Goal: Task Accomplishment & Management: Manage account settings

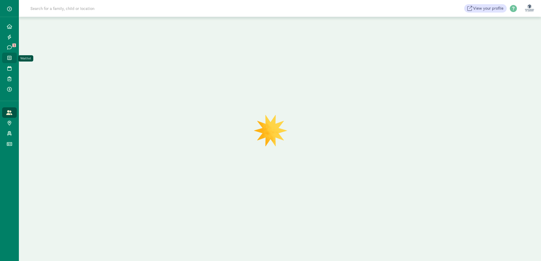
click at [13, 59] on link "Waitlist" at bounding box center [9, 58] width 15 height 10
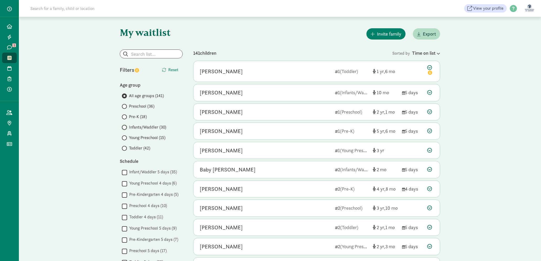
click at [123, 127] on input "Infants/Waddler (30)" at bounding box center [123, 127] width 3 height 3
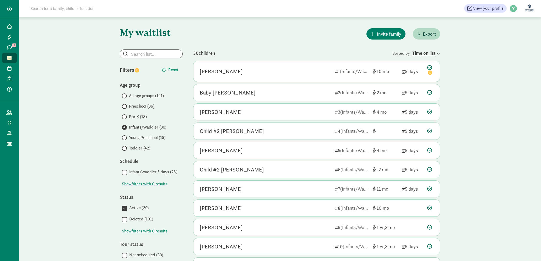
click at [426, 52] on div "Time on list" at bounding box center [426, 53] width 28 height 7
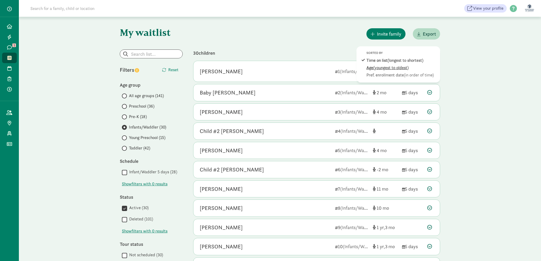
click at [392, 69] on span "(youngest to oldest)" at bounding box center [390, 68] width 35 height 6
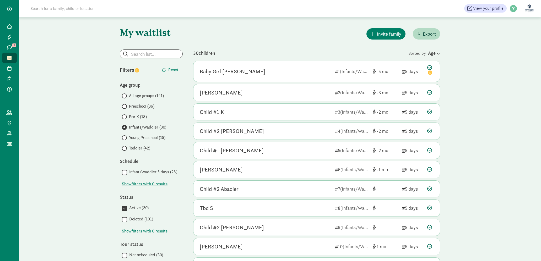
click at [431, 50] on div "Age" at bounding box center [434, 53] width 12 height 7
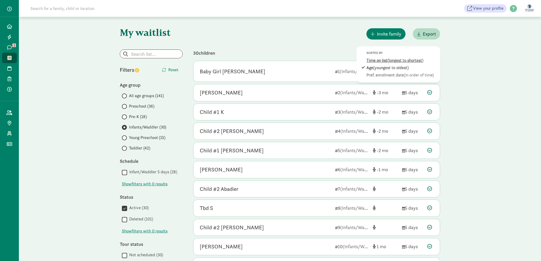
click at [389, 61] on span "(longest to shortest)" at bounding box center [405, 61] width 36 height 6
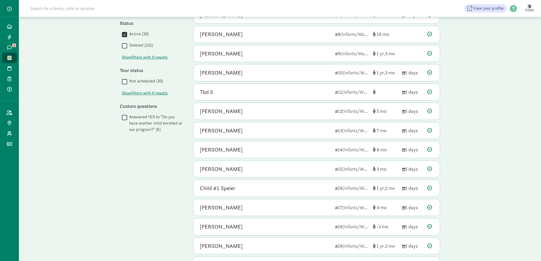
scroll to position [208, 0]
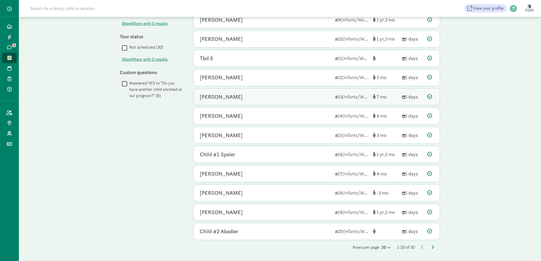
click at [295, 98] on div "Noah Kim" at bounding box center [265, 97] width 131 height 8
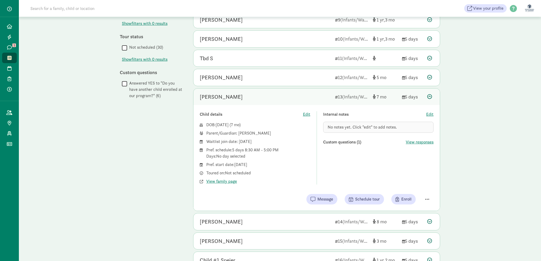
click at [295, 100] on div "Noah Kim" at bounding box center [265, 97] width 131 height 8
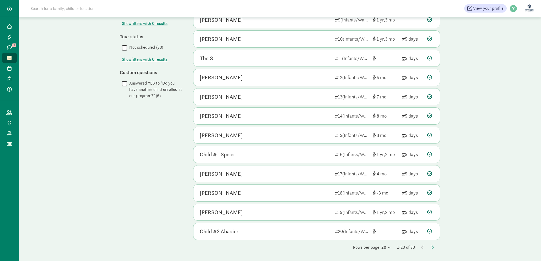
click at [463, 99] on div "My waitlist Invite family Export Show filters Infants/Waddler Reset Filters Res…" at bounding box center [280, 35] width 522 height 452
click at [426, 117] on div "Miles Kim 14 (Infants/Waddler) 8 5 days" at bounding box center [316, 116] width 246 height 17
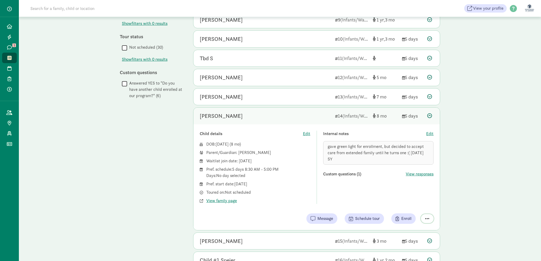
click at [426, 217] on span "button" at bounding box center [427, 218] width 4 height 5
click at [412, 204] on div "Remove from list" at bounding box center [408, 205] width 41 height 6
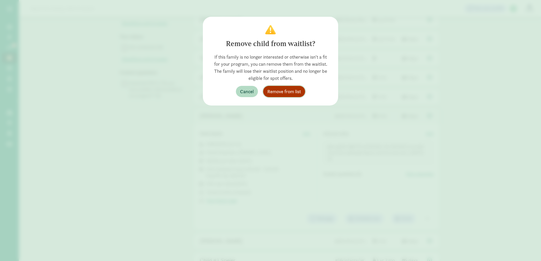
click at [292, 93] on span "Remove from list" at bounding box center [284, 91] width 34 height 7
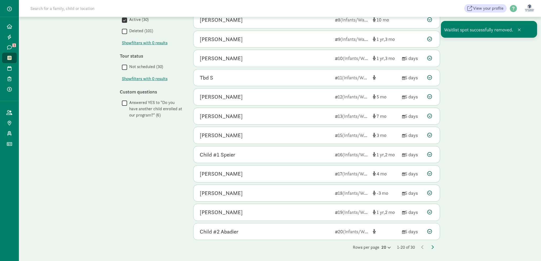
scroll to position [188, 0]
click at [492, 119] on div "My waitlist Invite family Export Show filters Infants/Waddler Reset Filters Res…" at bounding box center [280, 44] width 522 height 433
click at [519, 31] on span at bounding box center [518, 30] width 3 height 4
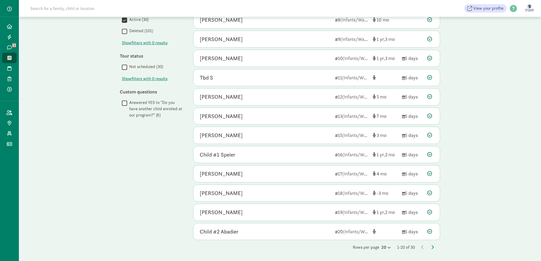
click at [51, 156] on div "My waitlist Invite family Export Show filters Infants/Waddler Reset Filters Res…" at bounding box center [280, 44] width 522 height 433
click at [189, 107] on div "My waitlist Invite family Export Show filters Infants/Waddler Reset Filters Res…" at bounding box center [279, 44] width 341 height 433
click at [8, 58] on icon at bounding box center [9, 58] width 4 height 5
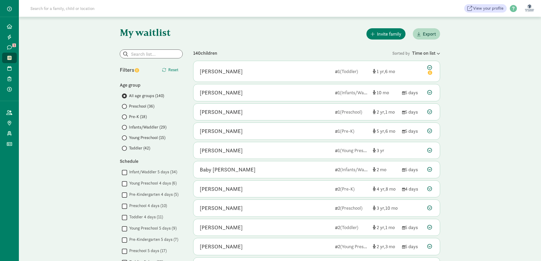
click at [136, 130] on span "Infants/Waddler (29)" at bounding box center [147, 127] width 37 height 6
click at [125, 129] on input "Infants/Waddler (29)" at bounding box center [123, 127] width 3 height 3
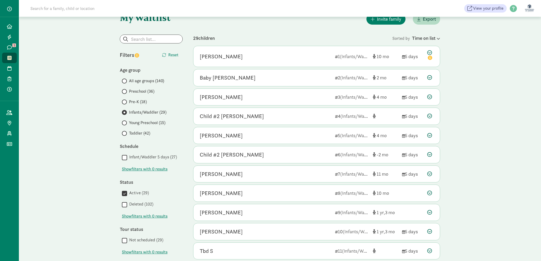
scroll to position [15, 0]
click at [428, 76] on icon at bounding box center [429, 77] width 5 height 5
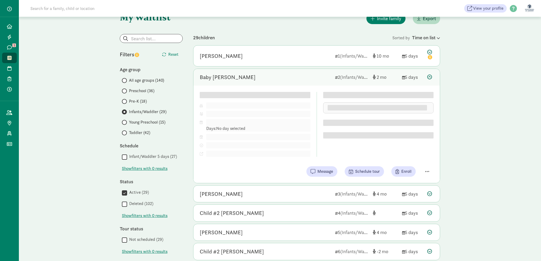
click at [428, 76] on icon at bounding box center [429, 77] width 5 height 5
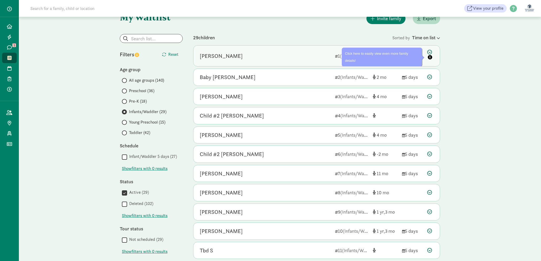
click at [430, 53] on icon at bounding box center [430, 55] width 6 height 11
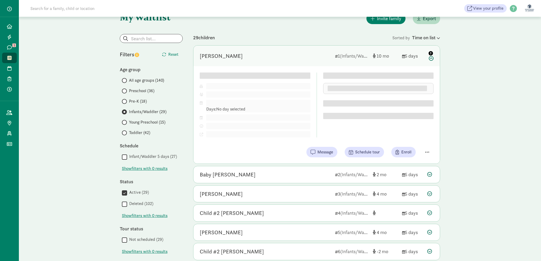
click at [433, 59] on icon at bounding box center [430, 55] width 6 height 11
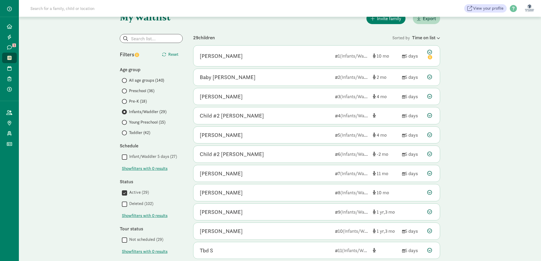
click at [312, 40] on div "29 children" at bounding box center [292, 37] width 199 height 7
click at [125, 101] on span at bounding box center [124, 101] width 5 height 5
click at [125, 101] on input "Pre-K (18)" at bounding box center [123, 101] width 3 height 3
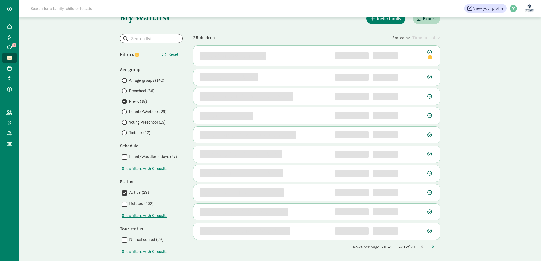
scroll to position [0, 0]
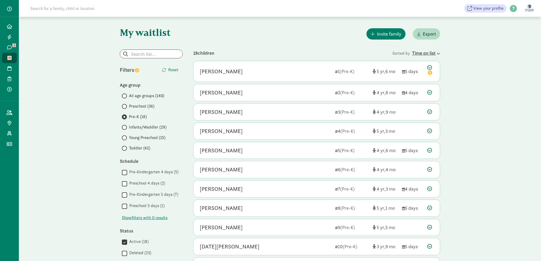
click at [433, 51] on div "Time on list" at bounding box center [426, 53] width 28 height 7
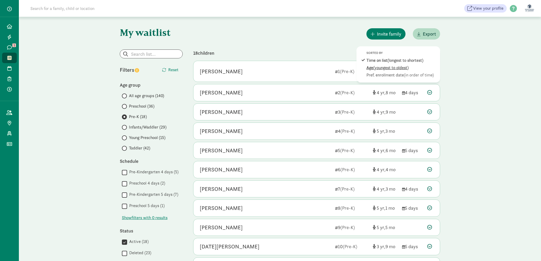
click at [409, 66] on div "Age (youngest to oldest)" at bounding box center [401, 68] width 71 height 6
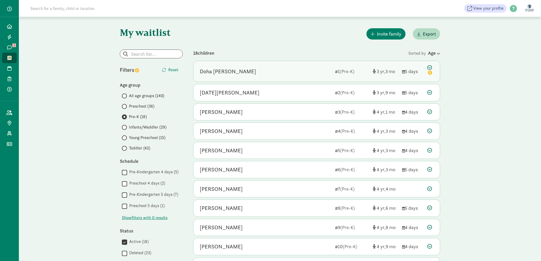
click at [300, 74] on div "Doha [PERSON_NAME]" at bounding box center [265, 71] width 131 height 8
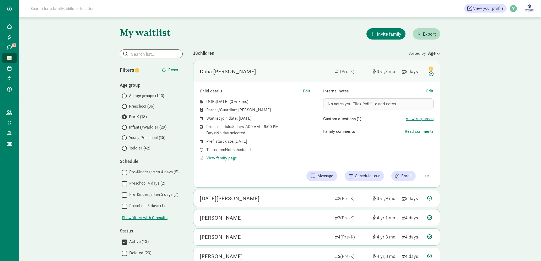
click at [300, 74] on div "Doha [PERSON_NAME]" at bounding box center [265, 71] width 131 height 8
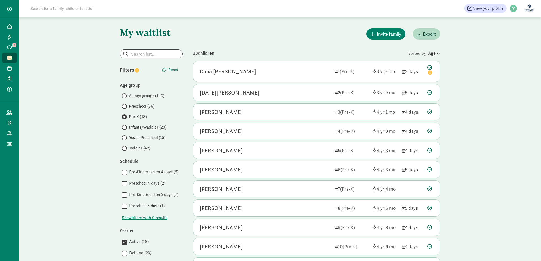
click at [469, 102] on div "My waitlist Invite family Export Show filters Pre-K Reset Filters Reset Age gro…" at bounding box center [280, 224] width 522 height 414
click at [204, 114] on div "[PERSON_NAME]" at bounding box center [221, 112] width 43 height 8
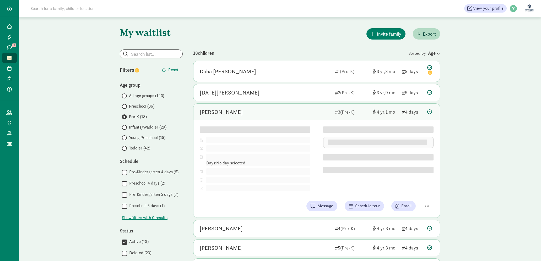
click at [241, 110] on div "[PERSON_NAME]" at bounding box center [265, 112] width 131 height 8
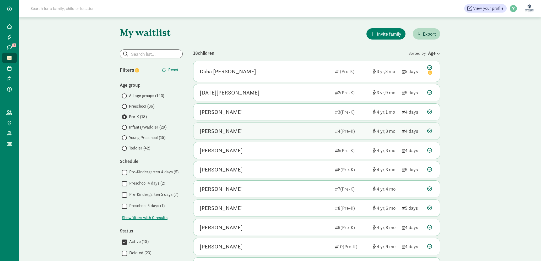
click at [261, 130] on div "[PERSON_NAME]" at bounding box center [265, 131] width 131 height 8
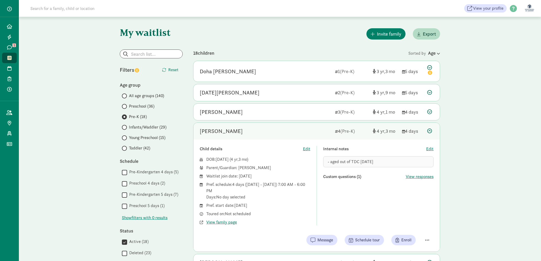
click at [261, 130] on div "[PERSON_NAME]" at bounding box center [265, 131] width 131 height 8
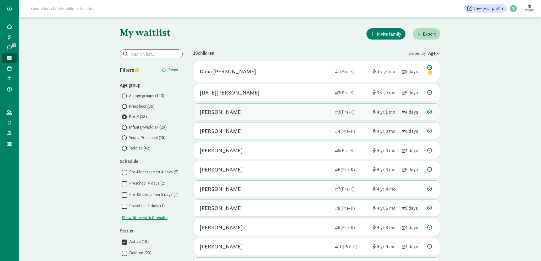
click at [264, 115] on div "[PERSON_NAME]" at bounding box center [265, 112] width 131 height 8
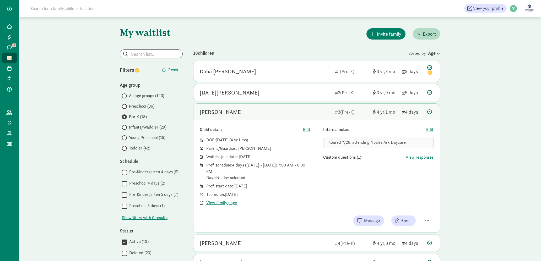
click at [264, 115] on div "[PERSON_NAME]" at bounding box center [265, 112] width 131 height 8
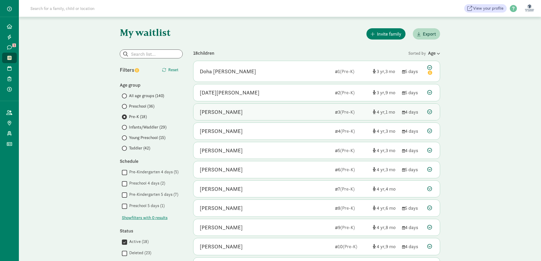
click at [251, 106] on div "Sky Dong 3 (Pre-K) 4 1 4 days" at bounding box center [316, 112] width 246 height 17
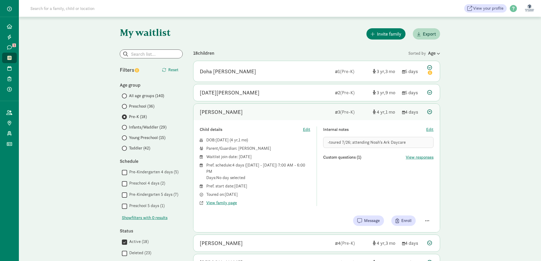
click at [251, 106] on div "Sky Dong 3 (Pre-K) 4 1 4 days" at bounding box center [316, 112] width 246 height 17
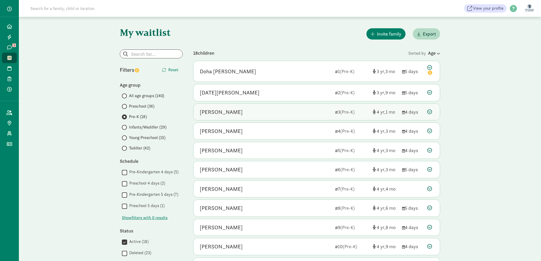
click at [255, 120] on div "Sky Dong 3 (Pre-K) 4 1 4 days" at bounding box center [316, 112] width 246 height 17
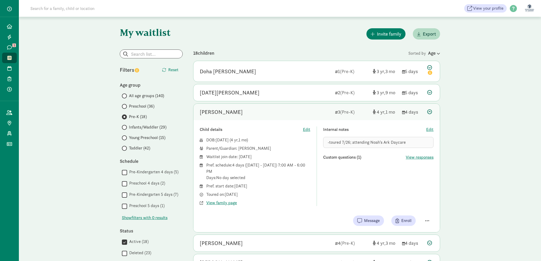
click at [300, 115] on div "[PERSON_NAME]" at bounding box center [265, 112] width 131 height 8
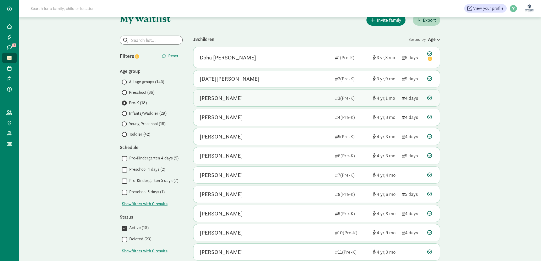
scroll to position [16, 0]
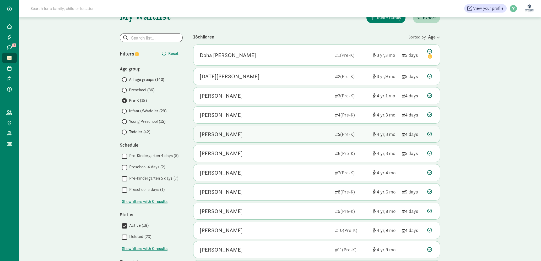
click at [259, 133] on div "[PERSON_NAME]" at bounding box center [265, 134] width 131 height 8
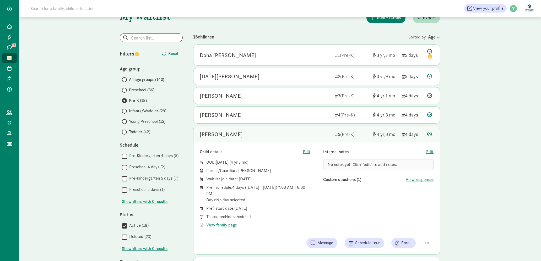
click at [259, 133] on div "[PERSON_NAME]" at bounding box center [265, 134] width 131 height 8
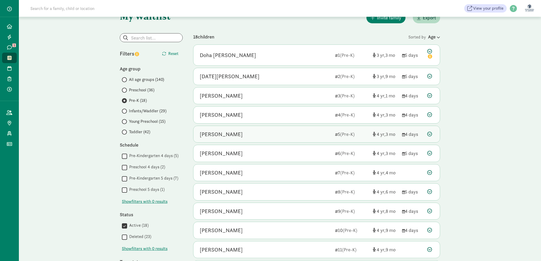
click at [259, 133] on div "[PERSON_NAME]" at bounding box center [265, 134] width 131 height 8
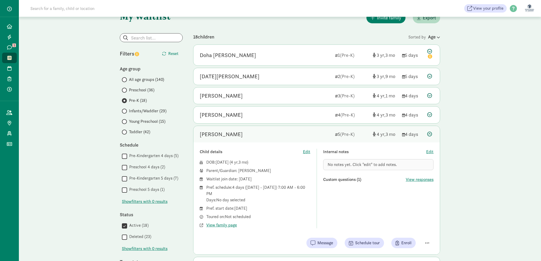
click at [259, 133] on div "[PERSON_NAME]" at bounding box center [265, 134] width 131 height 8
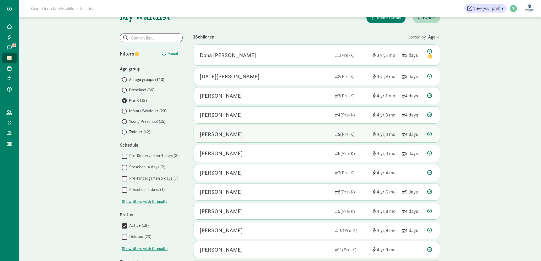
click at [279, 133] on div "[PERSON_NAME]" at bounding box center [265, 134] width 131 height 8
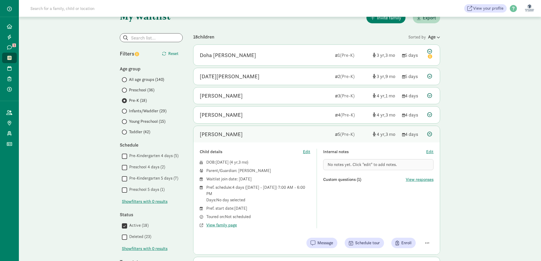
click at [249, 134] on div "[PERSON_NAME]" at bounding box center [265, 134] width 131 height 8
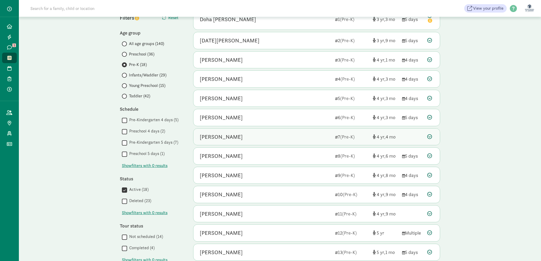
scroll to position [54, 0]
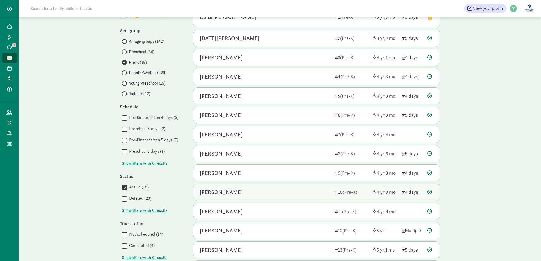
click at [271, 198] on div "Zaya Wyzgowska 10 (Pre-K) 4 9 4 days" at bounding box center [316, 192] width 246 height 17
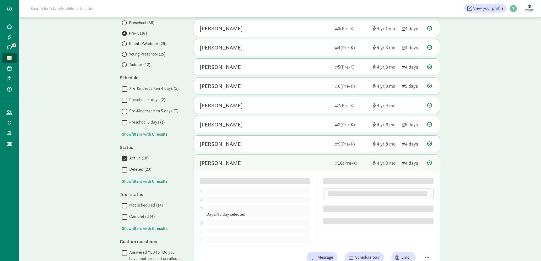
scroll to position [112, 0]
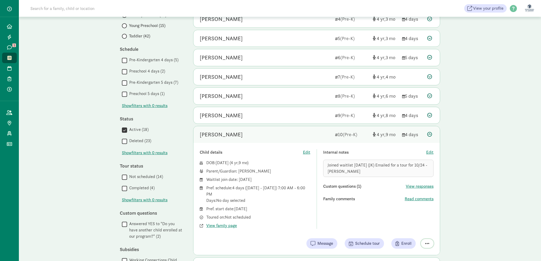
click at [427, 240] on button "button" at bounding box center [427, 243] width 13 height 9
click at [414, 231] on div "Remove from list" at bounding box center [408, 230] width 41 height 6
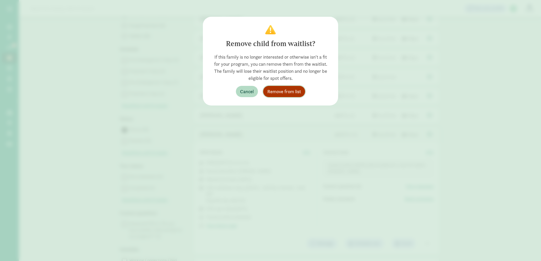
click at [289, 93] on span "Remove from list" at bounding box center [284, 91] width 34 height 7
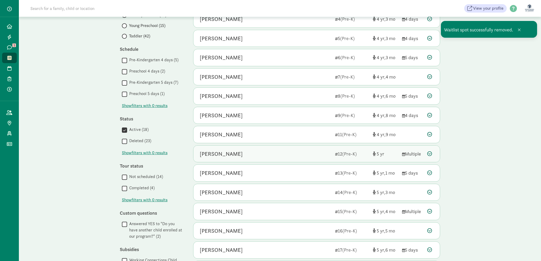
click at [309, 156] on div "[PERSON_NAME]" at bounding box center [265, 154] width 131 height 8
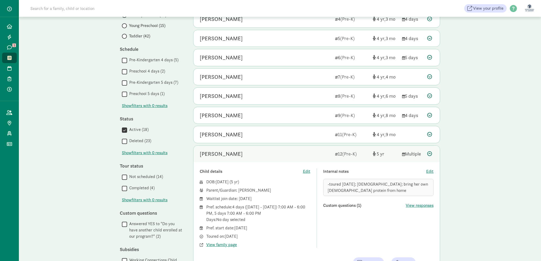
click at [302, 153] on div "[PERSON_NAME]" at bounding box center [265, 154] width 131 height 8
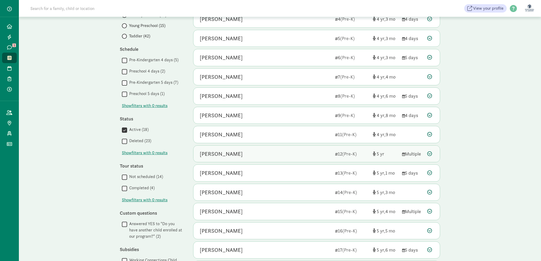
click at [302, 153] on div "[PERSON_NAME]" at bounding box center [265, 154] width 131 height 8
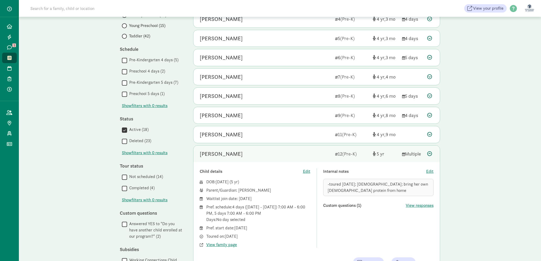
click at [302, 153] on div "[PERSON_NAME]" at bounding box center [265, 154] width 131 height 8
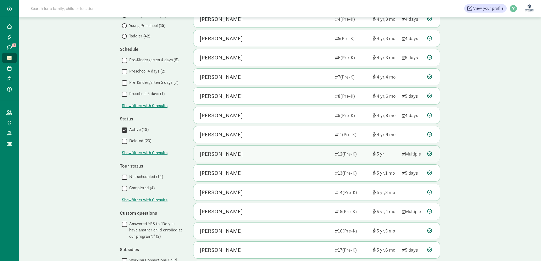
click at [302, 153] on div "[PERSON_NAME]" at bounding box center [265, 154] width 131 height 8
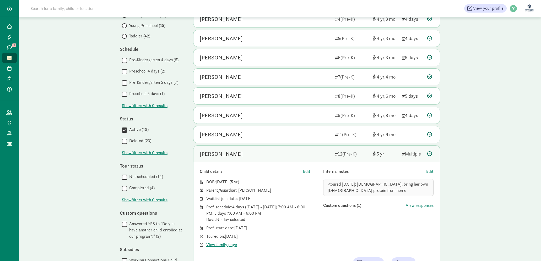
click at [302, 153] on div "[PERSON_NAME]" at bounding box center [265, 154] width 131 height 8
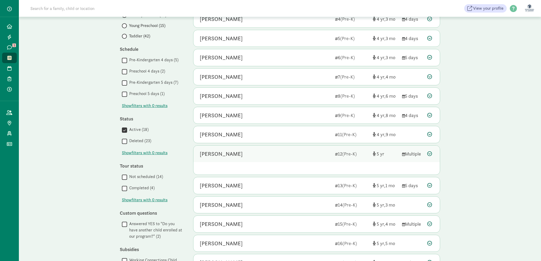
click at [302, 153] on div "[PERSON_NAME]" at bounding box center [265, 154] width 131 height 8
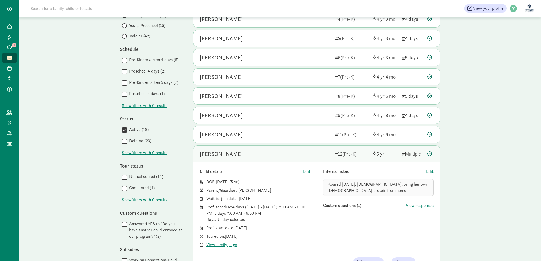
click at [302, 153] on div "[PERSON_NAME]" at bounding box center [265, 154] width 131 height 8
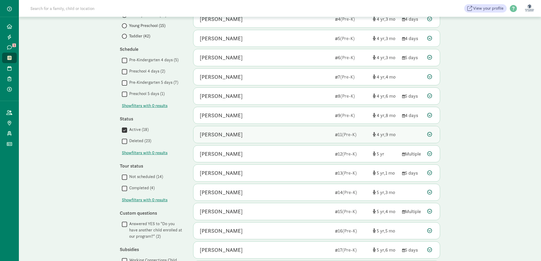
click at [246, 136] on div "[PERSON_NAME]" at bounding box center [265, 134] width 131 height 8
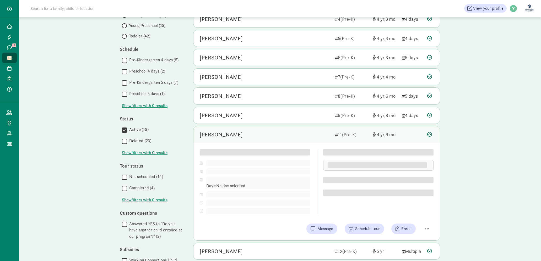
click at [285, 135] on div "[PERSON_NAME]" at bounding box center [265, 134] width 131 height 8
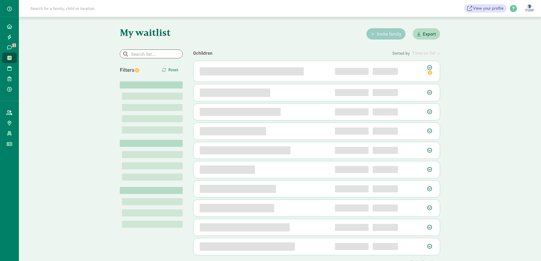
scroll to position [15, 0]
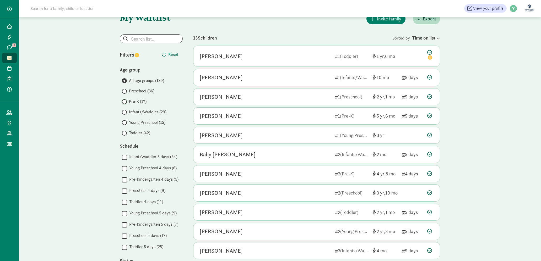
click at [123, 103] on input "Pre-K (17)" at bounding box center [123, 101] width 3 height 3
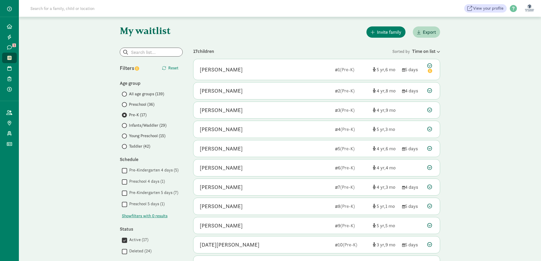
scroll to position [0, 0]
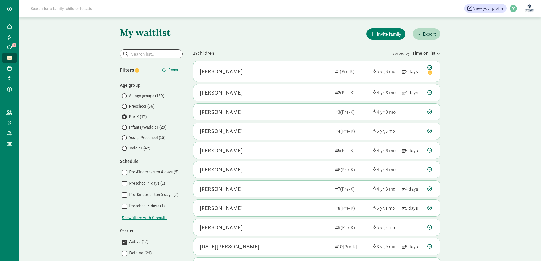
click at [438, 54] on icon at bounding box center [437, 53] width 4 height 3
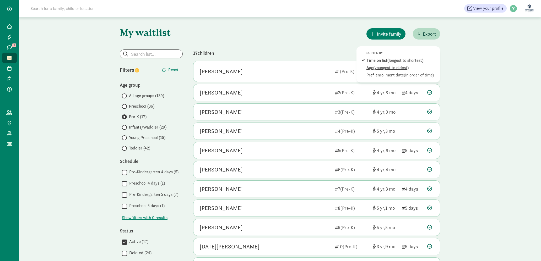
click at [396, 70] on span "(youngest to oldest)" at bounding box center [390, 68] width 35 height 6
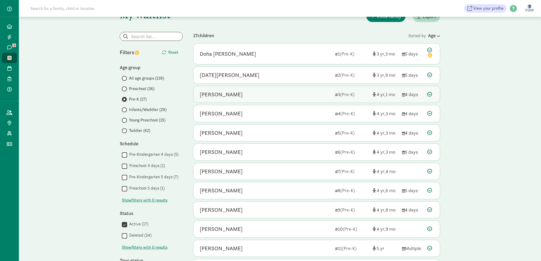
scroll to position [19, 0]
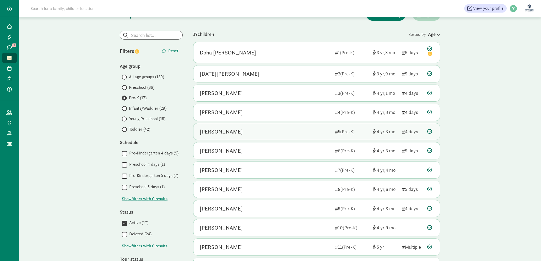
click at [327, 125] on div "[PERSON_NAME] 5 (Pre-K) 4 3 4 days" at bounding box center [316, 131] width 246 height 17
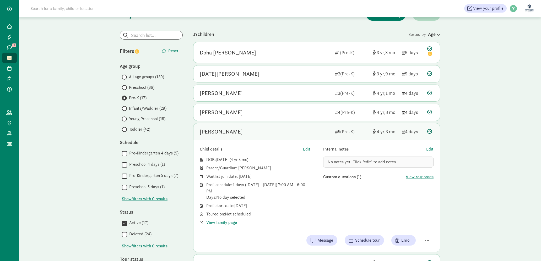
click at [299, 132] on div "[PERSON_NAME]" at bounding box center [265, 132] width 131 height 8
